Goal: Information Seeking & Learning: Check status

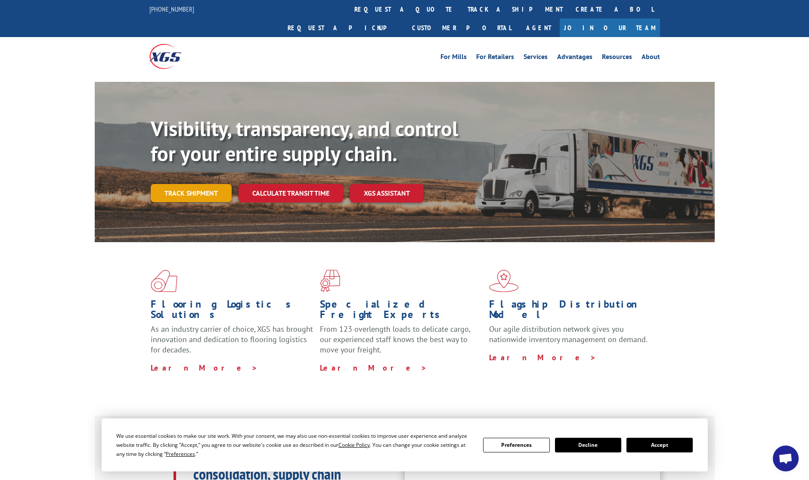
click at [191, 184] on link "Track shipment" at bounding box center [191, 193] width 81 height 18
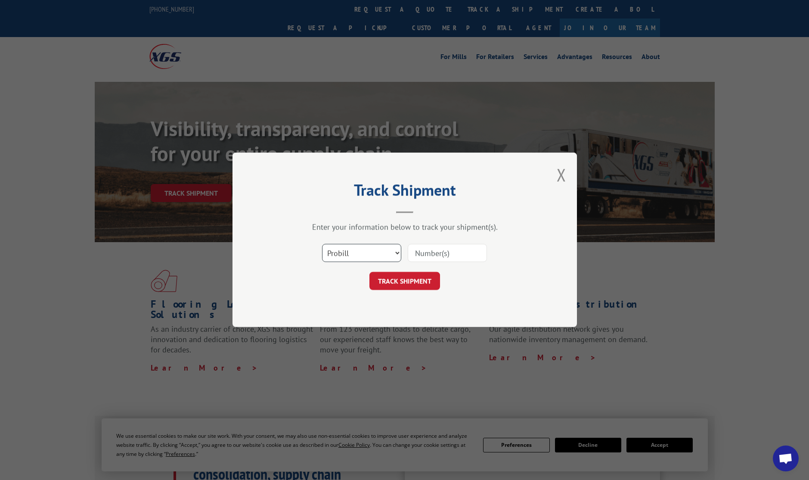
click at [362, 250] on select "Select category... Probill BOL PO" at bounding box center [361, 253] width 79 height 18
select select "bol"
click at [322, 244] on select "Select category... Probill BOL PO" at bounding box center [361, 253] width 79 height 18
click at [433, 252] on input at bounding box center [447, 253] width 79 height 18
paste input "50866153"
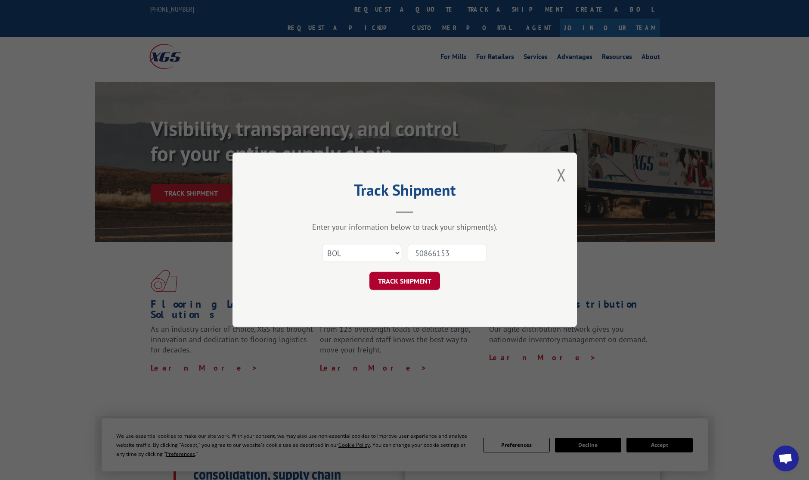
type input "50866153"
click at [409, 277] on button "TRACK SHIPMENT" at bounding box center [405, 281] width 71 height 18
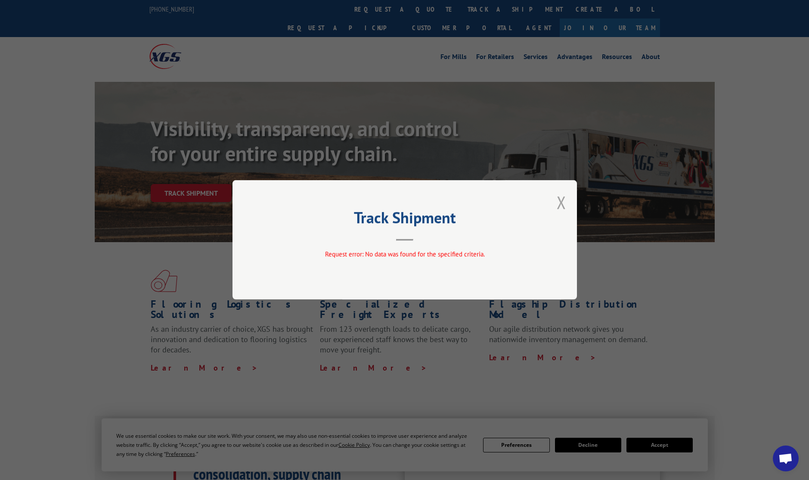
click at [562, 202] on button "Close modal" at bounding box center [561, 202] width 9 height 23
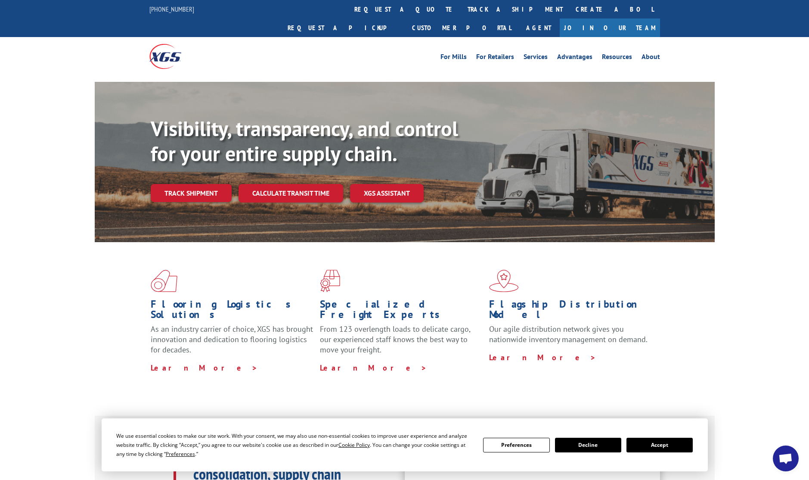
click at [187, 184] on link "Track shipment" at bounding box center [191, 193] width 81 height 18
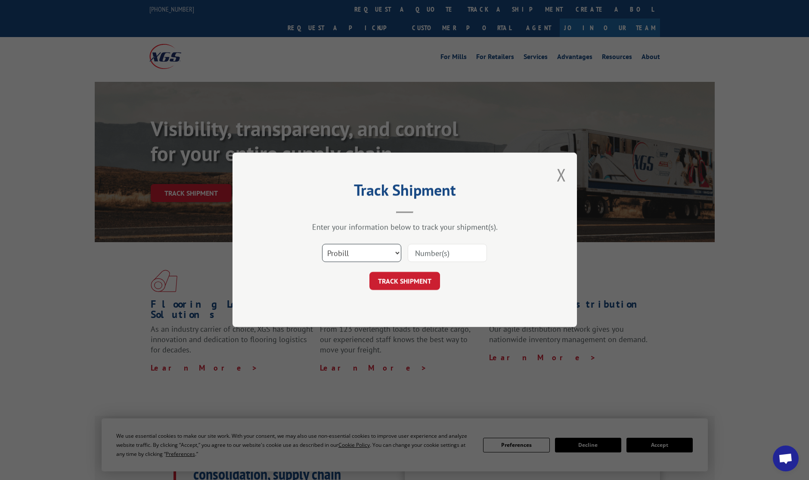
click at [354, 249] on select "Select category... Probill BOL PO" at bounding box center [361, 253] width 79 height 18
select select "bol"
click at [322, 244] on select "Select category... Probill BOL PO" at bounding box center [361, 253] width 79 height 18
click at [447, 253] on input at bounding box center [447, 253] width 79 height 18
paste input "50866153"
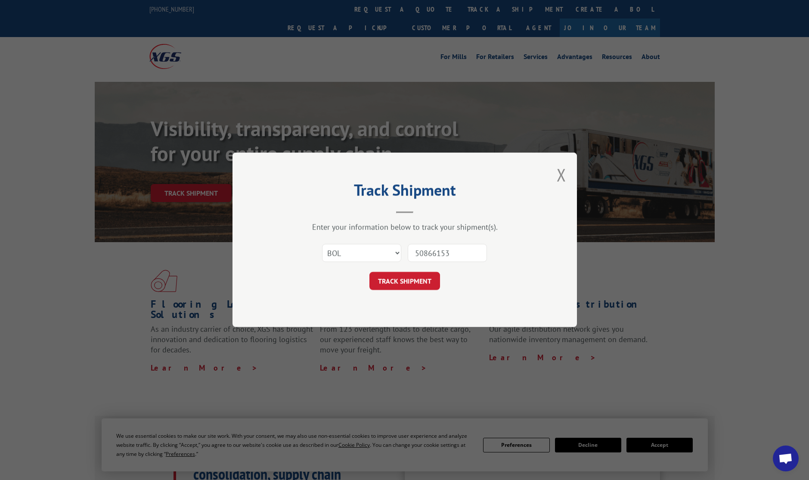
click at [474, 253] on input "50866153" at bounding box center [447, 253] width 79 height 18
drag, startPoint x: 415, startPoint y: 252, endPoint x: 422, endPoint y: 275, distance: 23.6
click at [414, 253] on input "50866153" at bounding box center [447, 253] width 79 height 18
type input "50866153"
click at [422, 279] on button "TRACK SHIPMENT" at bounding box center [405, 281] width 71 height 18
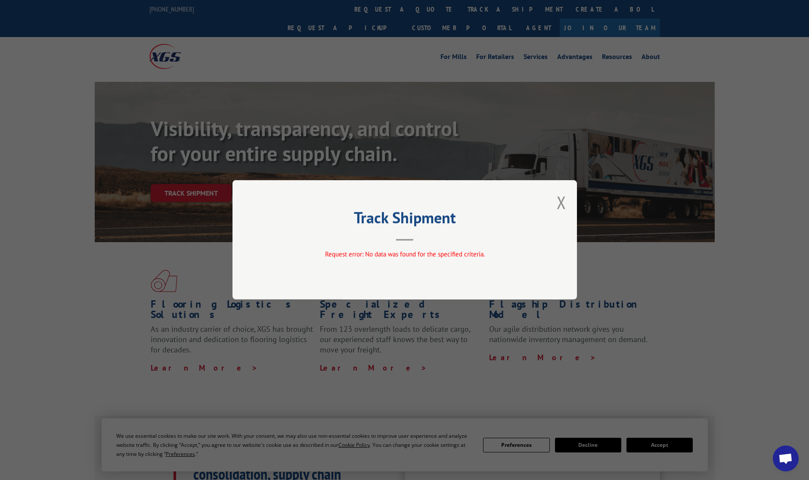
click at [566, 202] on button "Close modal" at bounding box center [561, 202] width 9 height 23
